Goal: Use online tool/utility: Utilize a website feature to perform a specific function

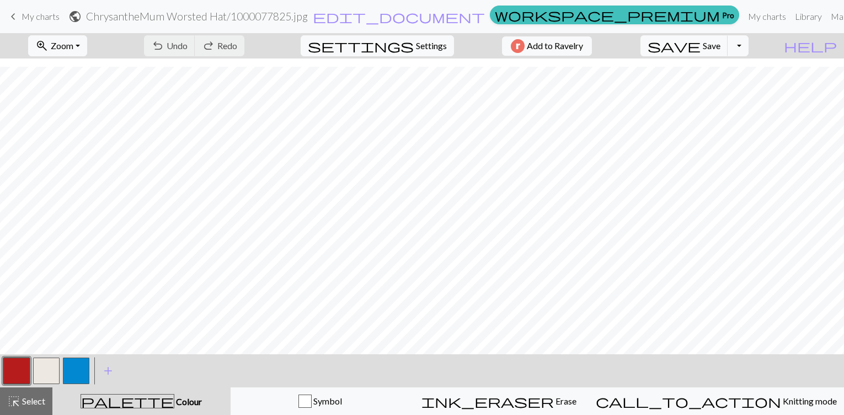
scroll to position [8, 0]
click at [34, 379] on button "button" at bounding box center [46, 371] width 26 height 26
click at [9, 369] on button "button" at bounding box center [16, 371] width 26 height 26
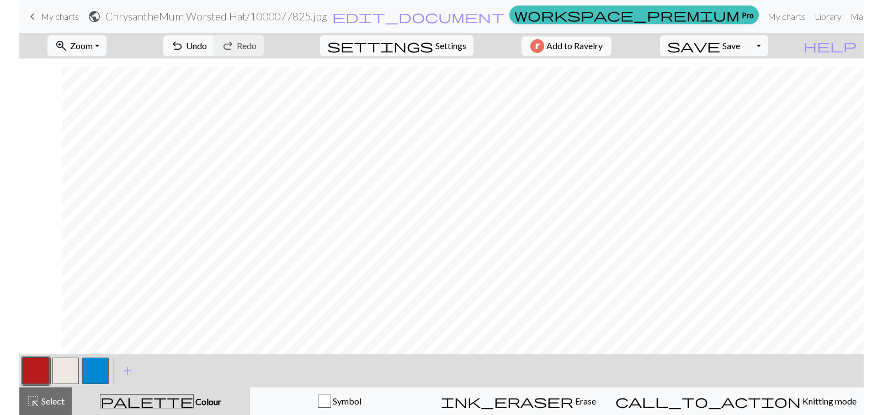
scroll to position [8, 42]
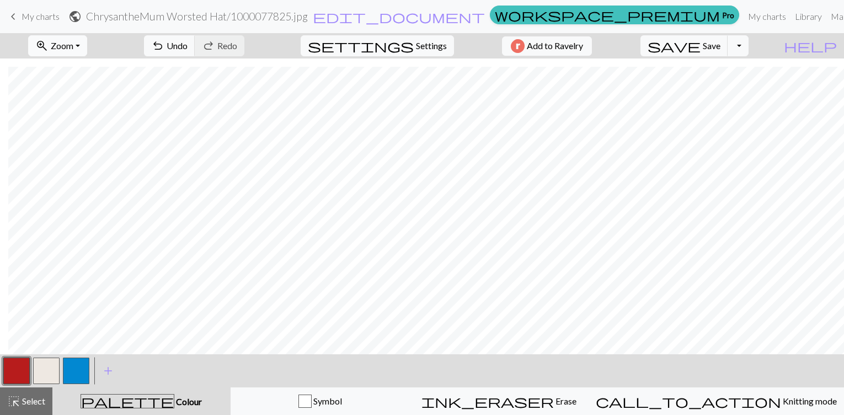
click at [73, 41] on span "Zoom" at bounding box center [62, 45] width 23 height 10
click at [66, 154] on button "100%" at bounding box center [72, 150] width 87 height 18
click at [87, 49] on button "zoom_in Zoom Zoom" at bounding box center [57, 45] width 59 height 21
click at [67, 100] on button "Fit height" at bounding box center [72, 106] width 87 height 18
click at [39, 366] on button "button" at bounding box center [46, 371] width 26 height 26
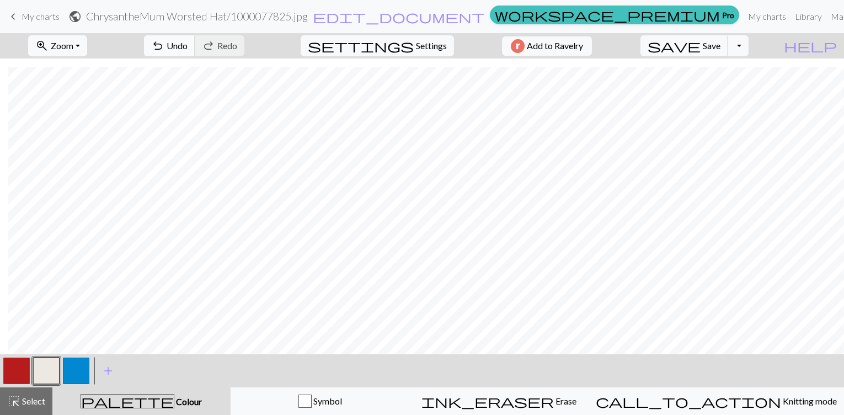
click at [164, 42] on span "undo" at bounding box center [157, 45] width 13 height 15
click at [723, 54] on button "save Save Save" at bounding box center [685, 45] width 88 height 21
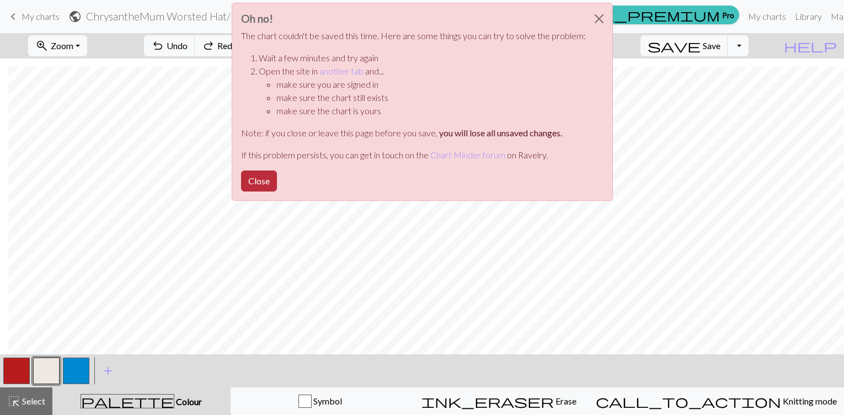
click at [265, 184] on button "Close" at bounding box center [259, 180] width 36 height 21
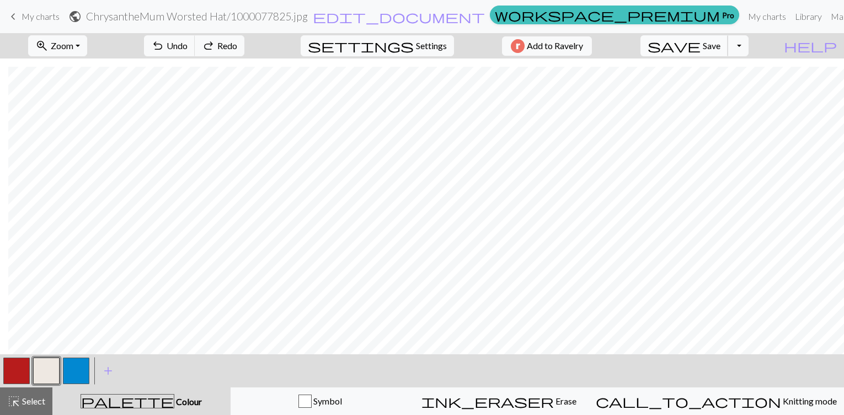
click at [721, 49] on span "Save" at bounding box center [712, 45] width 18 height 10
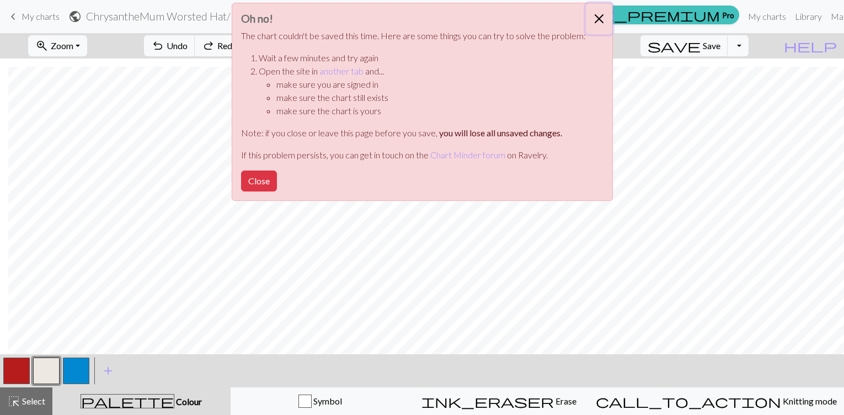
click at [600, 18] on button "Close" at bounding box center [599, 18] width 26 height 31
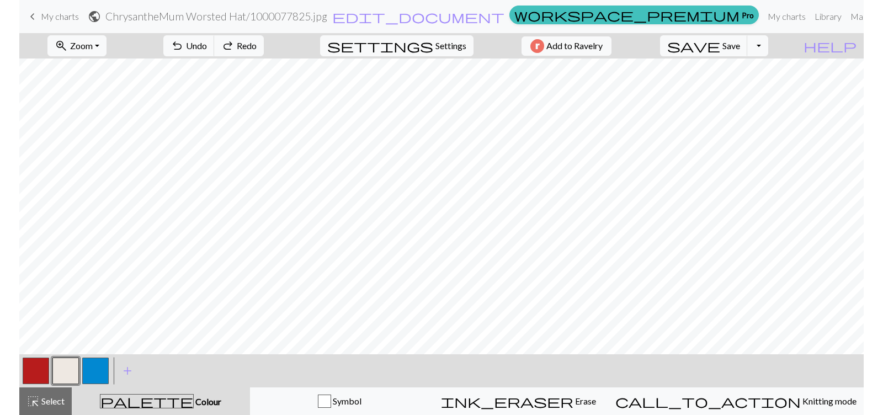
scroll to position [0, 0]
